Goal: Task Accomplishment & Management: Manage account settings

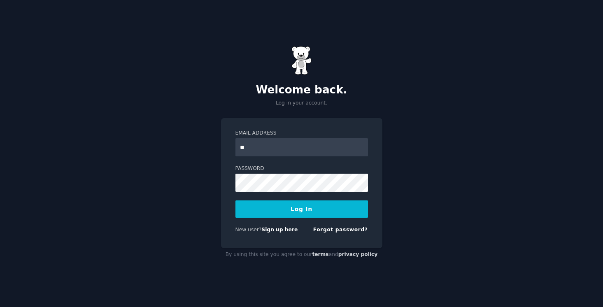
type input "**********"
click at [308, 204] on button "Log In" at bounding box center [301, 208] width 132 height 17
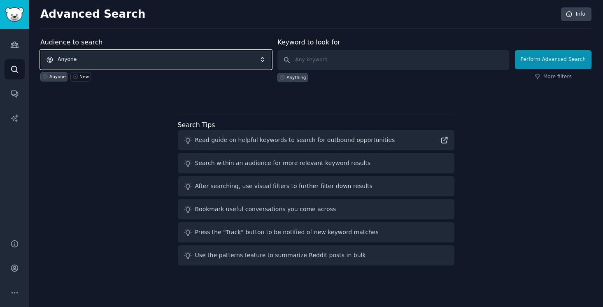
click at [262, 60] on span "Anyone" at bounding box center [155, 59] width 231 height 19
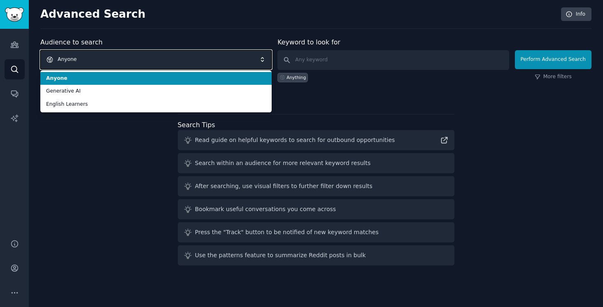
click at [262, 60] on span "Anyone" at bounding box center [155, 59] width 231 height 19
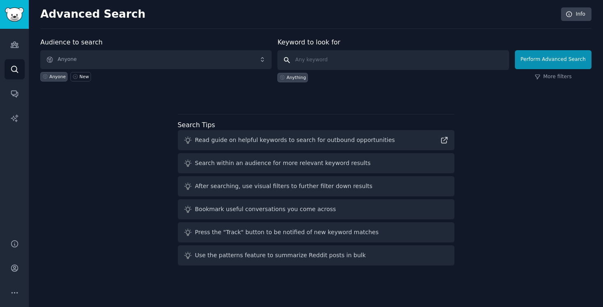
click at [306, 65] on input "text" at bounding box center [392, 60] width 231 height 20
click at [15, 43] on icon "Sidebar" at bounding box center [14, 44] width 9 height 9
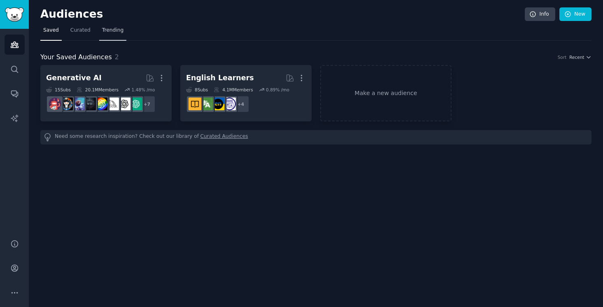
click at [112, 32] on span "Trending" at bounding box center [112, 30] width 21 height 7
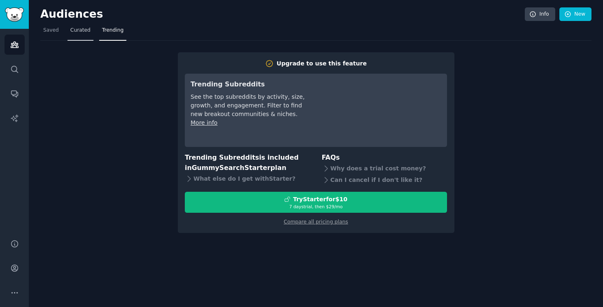
click at [80, 36] on link "Curated" at bounding box center [80, 32] width 26 height 17
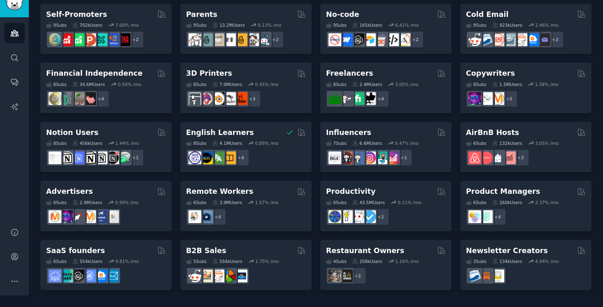
scroll to position [349, 0]
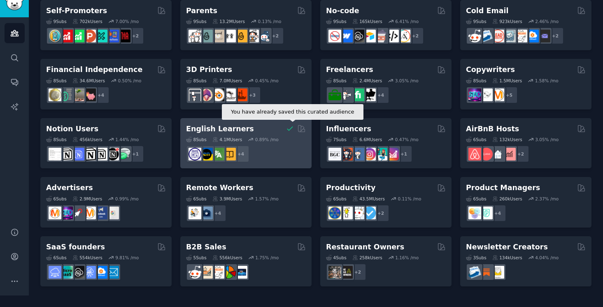
click at [290, 128] on icon at bounding box center [289, 128] width 9 height 9
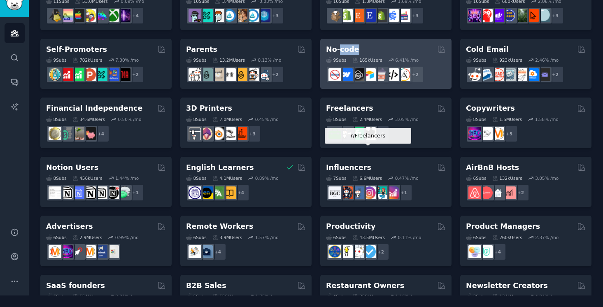
scroll to position [309, 0]
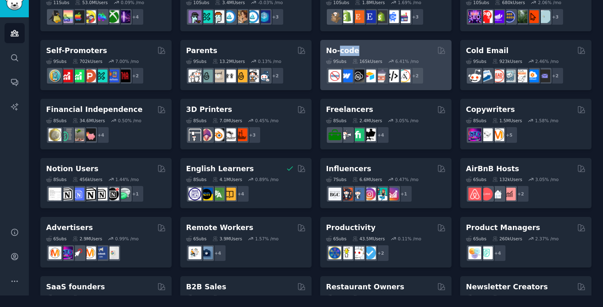
click at [338, 51] on h2 "No-code" at bounding box center [342, 51] width 33 height 10
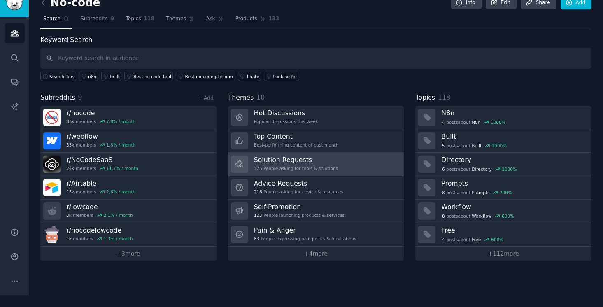
click at [282, 159] on h3 "Solution Requests" at bounding box center [296, 159] width 84 height 9
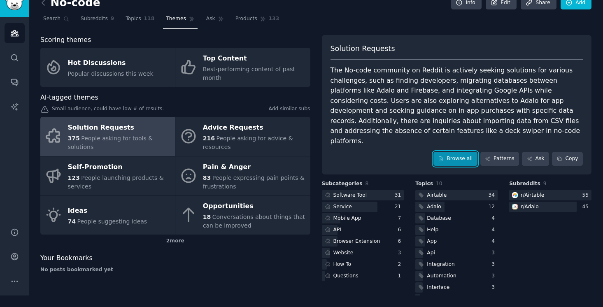
click at [452, 152] on link "Browse all" at bounding box center [455, 159] width 44 height 14
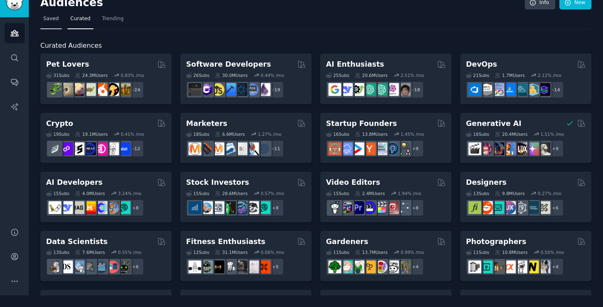
click at [55, 17] on span "Saved" at bounding box center [51, 18] width 16 height 7
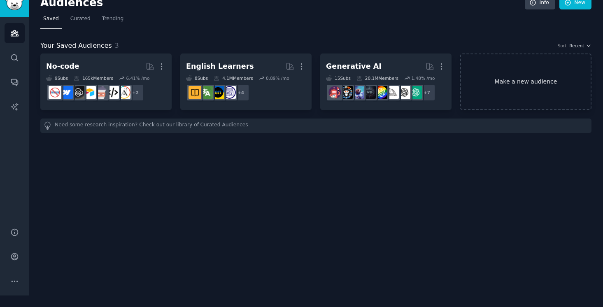
click at [520, 83] on link "Make a new audience" at bounding box center [525, 81] width 131 height 56
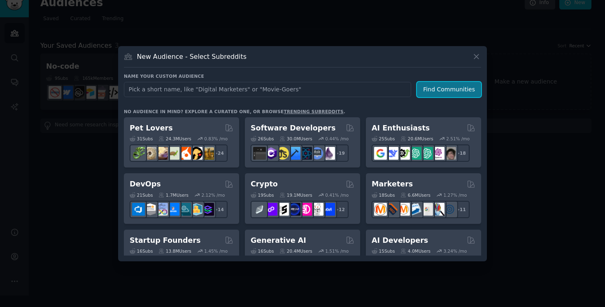
click at [433, 93] on button "Find Communities" at bounding box center [449, 89] width 64 height 15
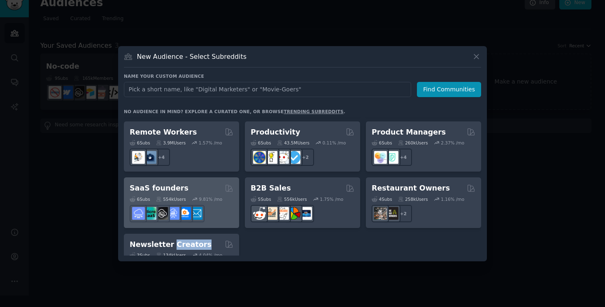
scroll to position [642, 0]
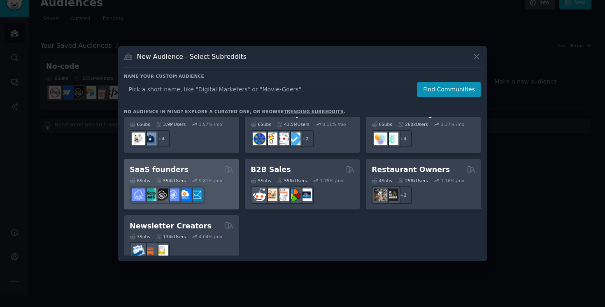
click at [164, 165] on h2 "SaaS founders" at bounding box center [159, 170] width 59 height 10
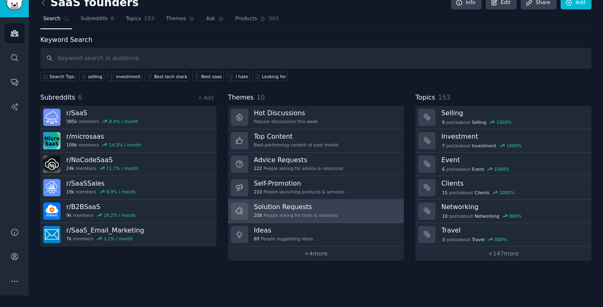
click at [294, 207] on h3 "Solution Requests" at bounding box center [296, 206] width 84 height 9
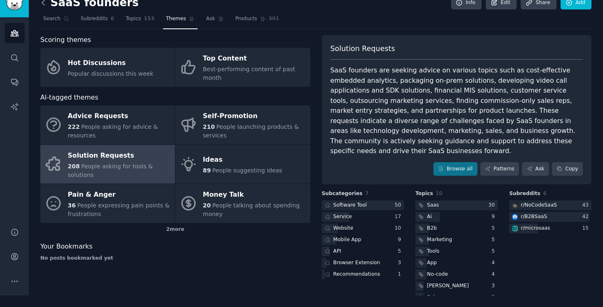
click at [43, 3] on icon at bounding box center [43, 2] width 9 height 9
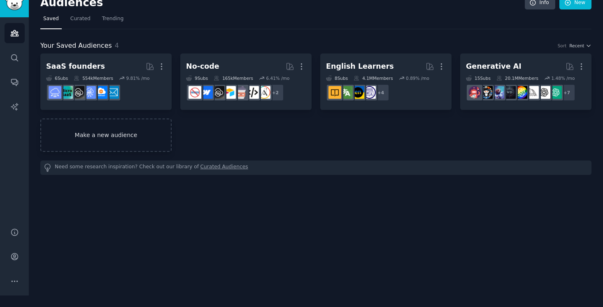
click at [138, 137] on link "Make a new audience" at bounding box center [105, 134] width 131 height 33
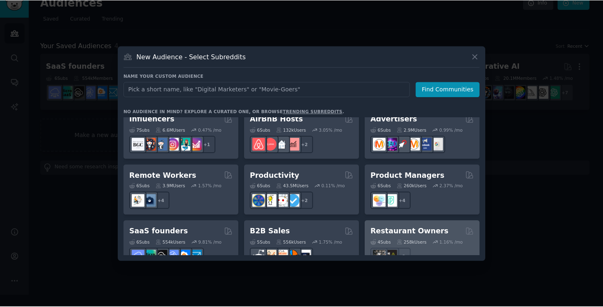
scroll to position [569, 0]
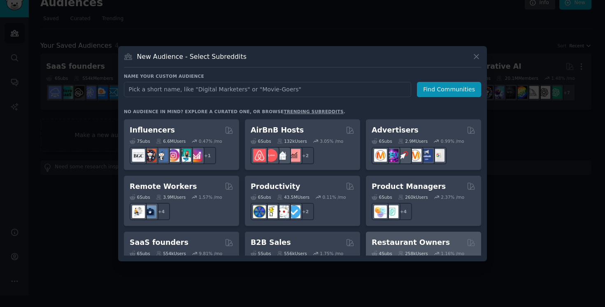
click at [427, 181] on h2 "Product Managers" at bounding box center [408, 186] width 74 height 10
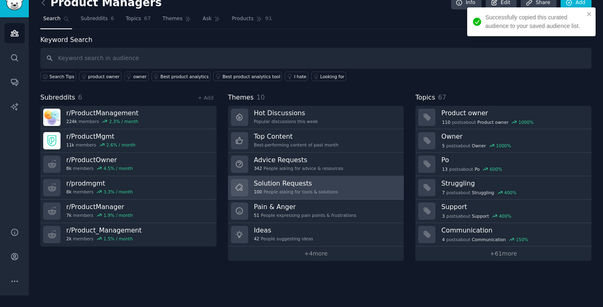
click at [301, 189] on div "100 People asking for tools & solutions" at bounding box center [296, 192] width 84 height 6
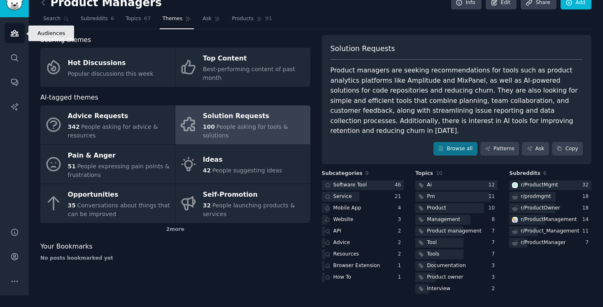
click at [16, 32] on icon "Sidebar" at bounding box center [14, 33] width 7 height 6
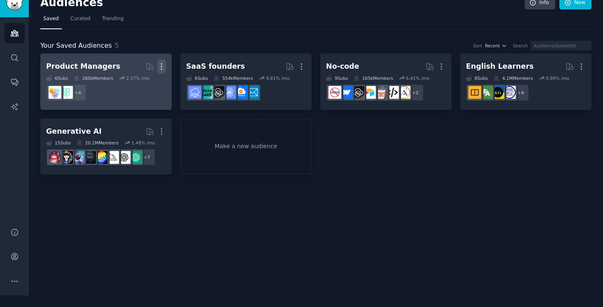
click at [158, 64] on icon "button" at bounding box center [161, 66] width 9 height 9
click at [146, 85] on p "Delete" at bounding box center [139, 83] width 19 height 9
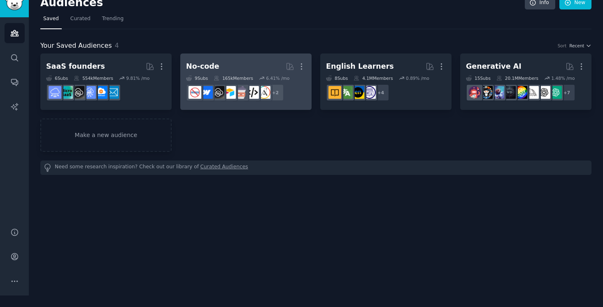
click at [257, 67] on h2 "No-code Curated by GummySearch More" at bounding box center [246, 66] width 120 height 14
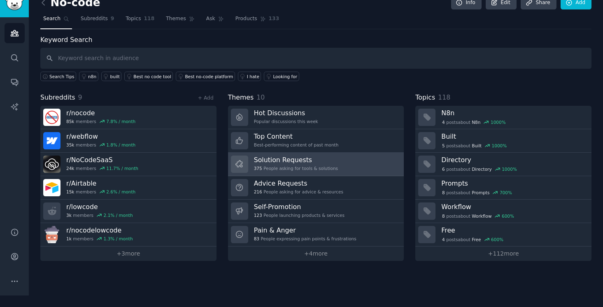
click at [305, 168] on div "375 People asking for tools & solutions" at bounding box center [296, 168] width 84 height 6
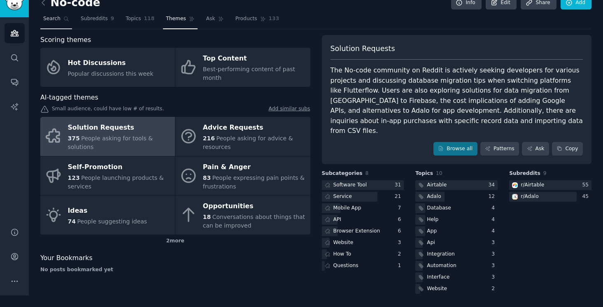
click at [49, 19] on span "Search" at bounding box center [51, 18] width 17 height 7
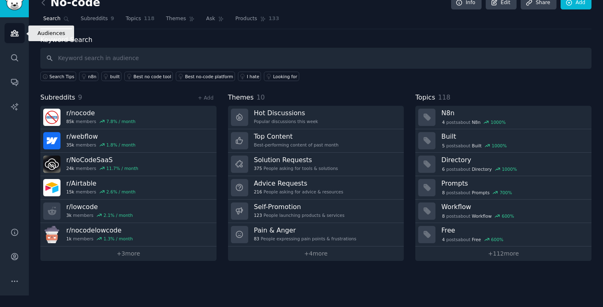
click at [16, 30] on icon "Sidebar" at bounding box center [14, 33] width 9 height 9
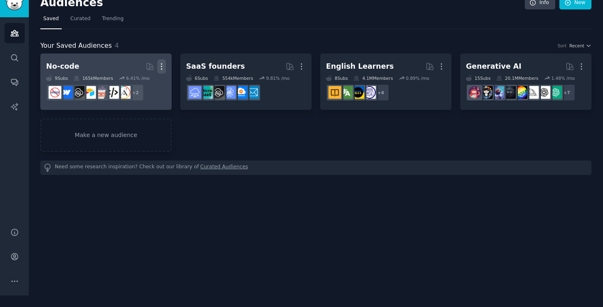
click at [161, 64] on icon "button" at bounding box center [161, 67] width 1 height 6
click at [145, 83] on p "Delete" at bounding box center [139, 83] width 19 height 9
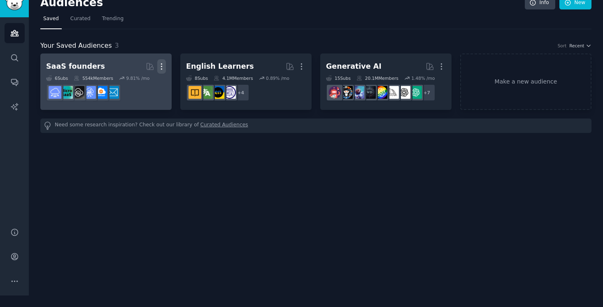
click at [161, 65] on icon "button" at bounding box center [161, 66] width 9 height 9
click at [144, 86] on p "Delete" at bounding box center [139, 83] width 19 height 9
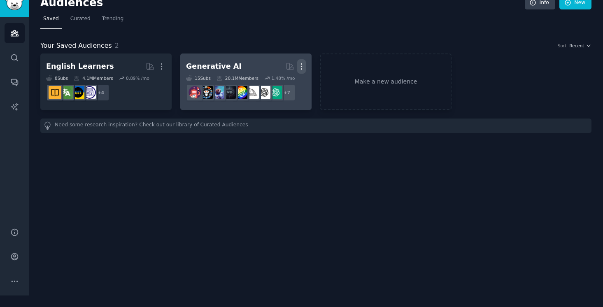
click at [303, 69] on icon "button" at bounding box center [301, 66] width 9 height 9
click at [282, 86] on p "Delete" at bounding box center [278, 83] width 19 height 9
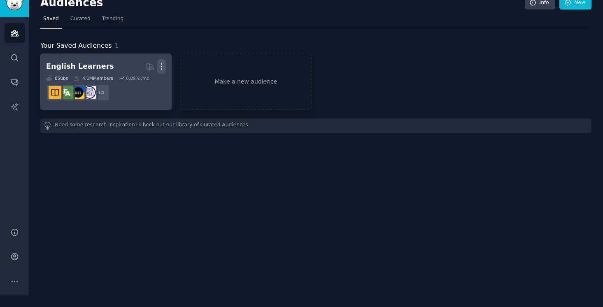
click at [160, 67] on icon "button" at bounding box center [161, 66] width 9 height 9
click at [136, 86] on p "Delete" at bounding box center [139, 83] width 19 height 9
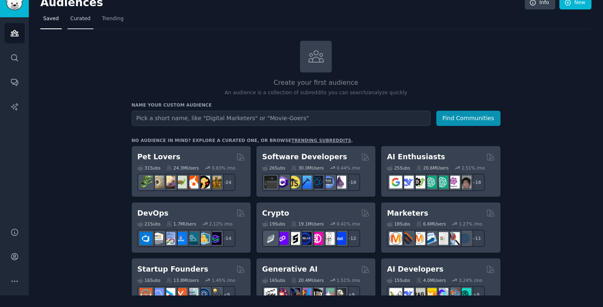
click at [85, 22] on span "Curated" at bounding box center [80, 18] width 20 height 7
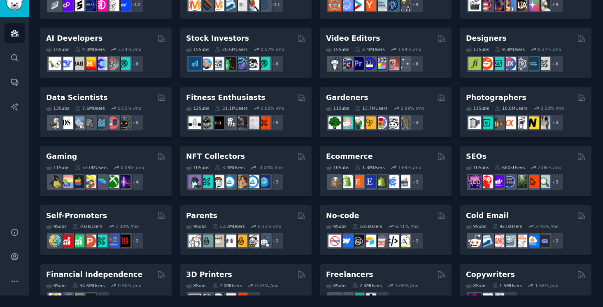
scroll to position [146, 0]
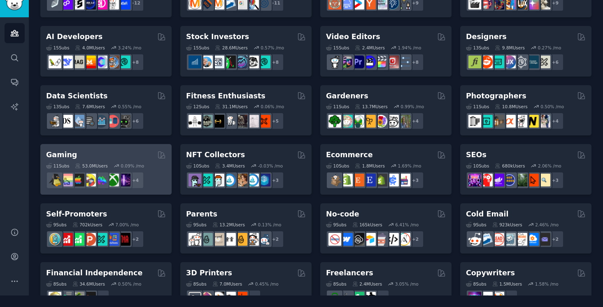
click at [116, 155] on div "Gaming" at bounding box center [106, 155] width 120 height 10
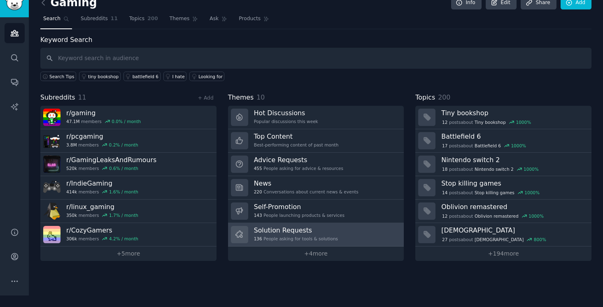
click at [296, 231] on h3 "Solution Requests" at bounding box center [296, 230] width 84 height 9
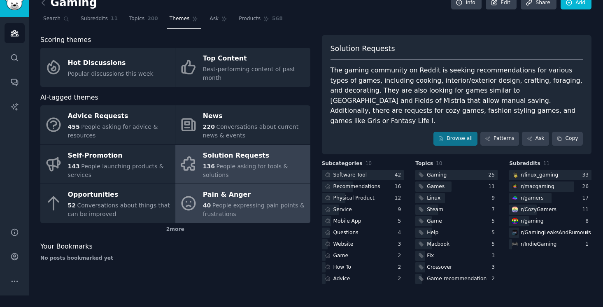
click at [235, 205] on span "People expressing pain points & frustrations" at bounding box center [254, 209] width 102 height 15
